Goal: Task Accomplishment & Management: Use online tool/utility

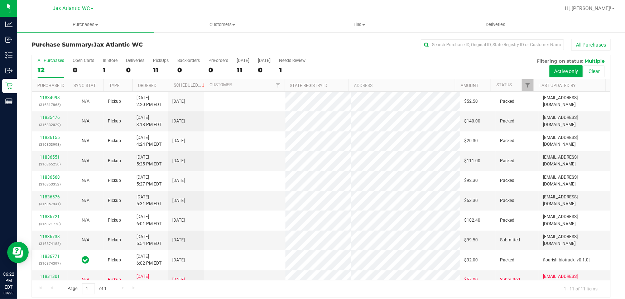
scroll to position [5, 0]
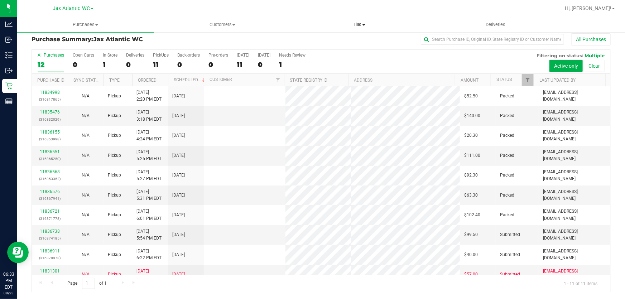
click at [360, 21] on span "Tills" at bounding box center [359, 24] width 136 height 6
click at [336, 43] on span "Manage tills" at bounding box center [315, 43] width 48 height 6
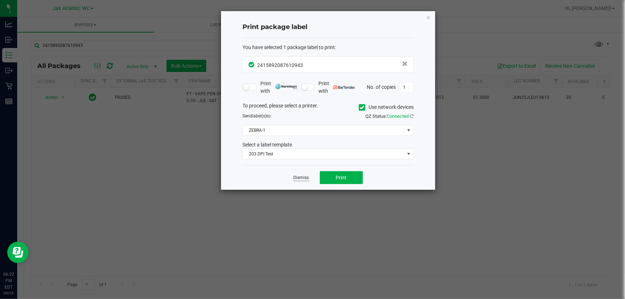
click at [296, 176] on link "Dismiss" at bounding box center [301, 178] width 15 height 6
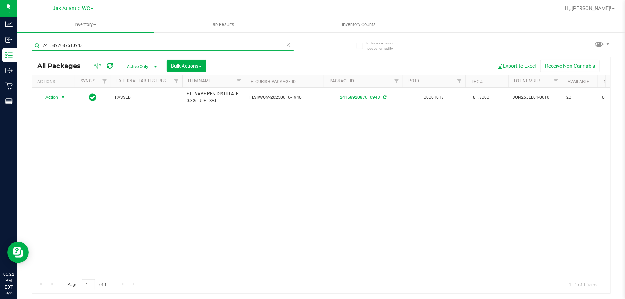
click at [106, 50] on input "2415892087610943" at bounding box center [163, 45] width 263 height 11
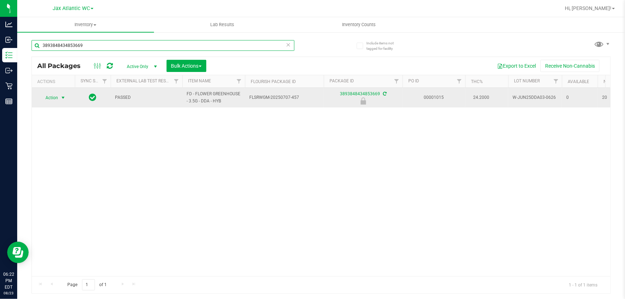
type input "3893848434853669"
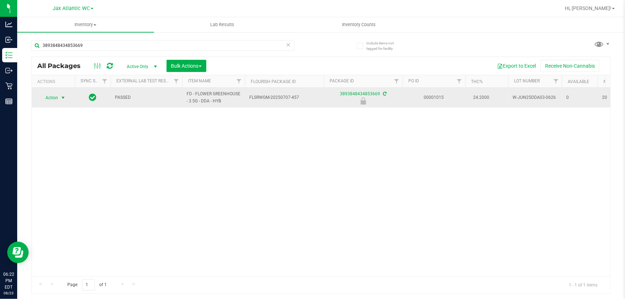
click at [51, 102] on span "Action" at bounding box center [48, 98] width 19 height 10
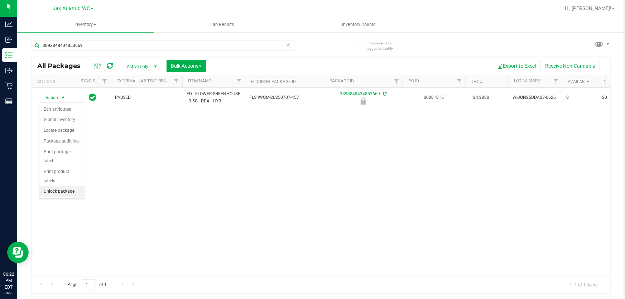
click at [76, 186] on li "Unlock package" at bounding box center [61, 191] width 45 height 11
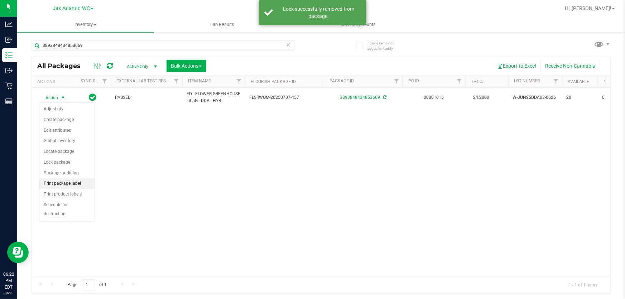
click at [70, 182] on li "Print package label" at bounding box center [66, 183] width 55 height 11
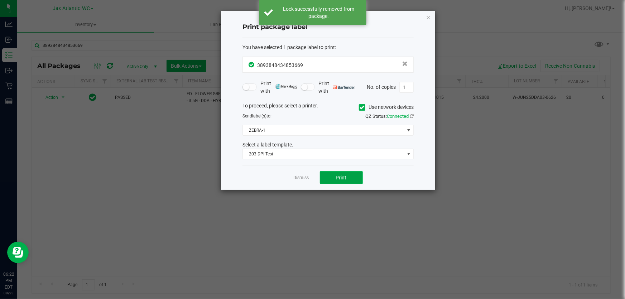
click at [351, 181] on button "Print" at bounding box center [341, 177] width 43 height 13
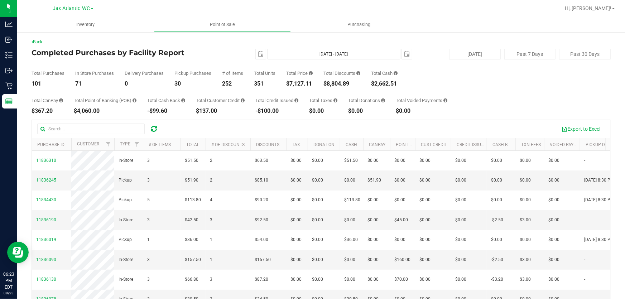
click at [208, 59] on div "Completed Purchases by Facility Report 2025-08-23 Aug 23, 2025 - Aug 23, 2025 2…" at bounding box center [321, 54] width 579 height 11
